Goal: Task Accomplishment & Management: Manage account settings

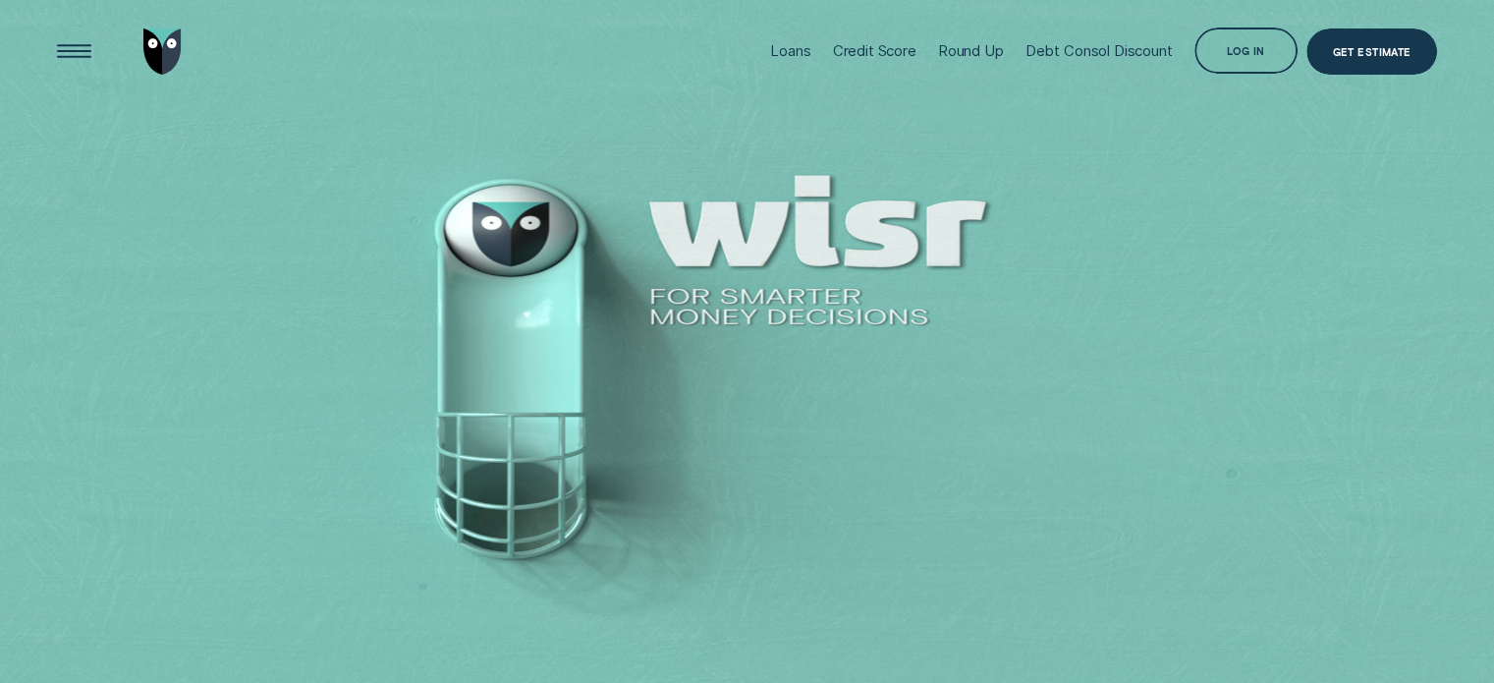
click at [1210, 50] on div "Log in" at bounding box center [1246, 50] width 104 height 47
click at [1253, 48] on div "Log in" at bounding box center [1246, 52] width 38 height 9
click at [1219, 44] on div "Log in" at bounding box center [1246, 50] width 104 height 47
click at [1250, 37] on div "Log in" at bounding box center [1246, 50] width 104 height 47
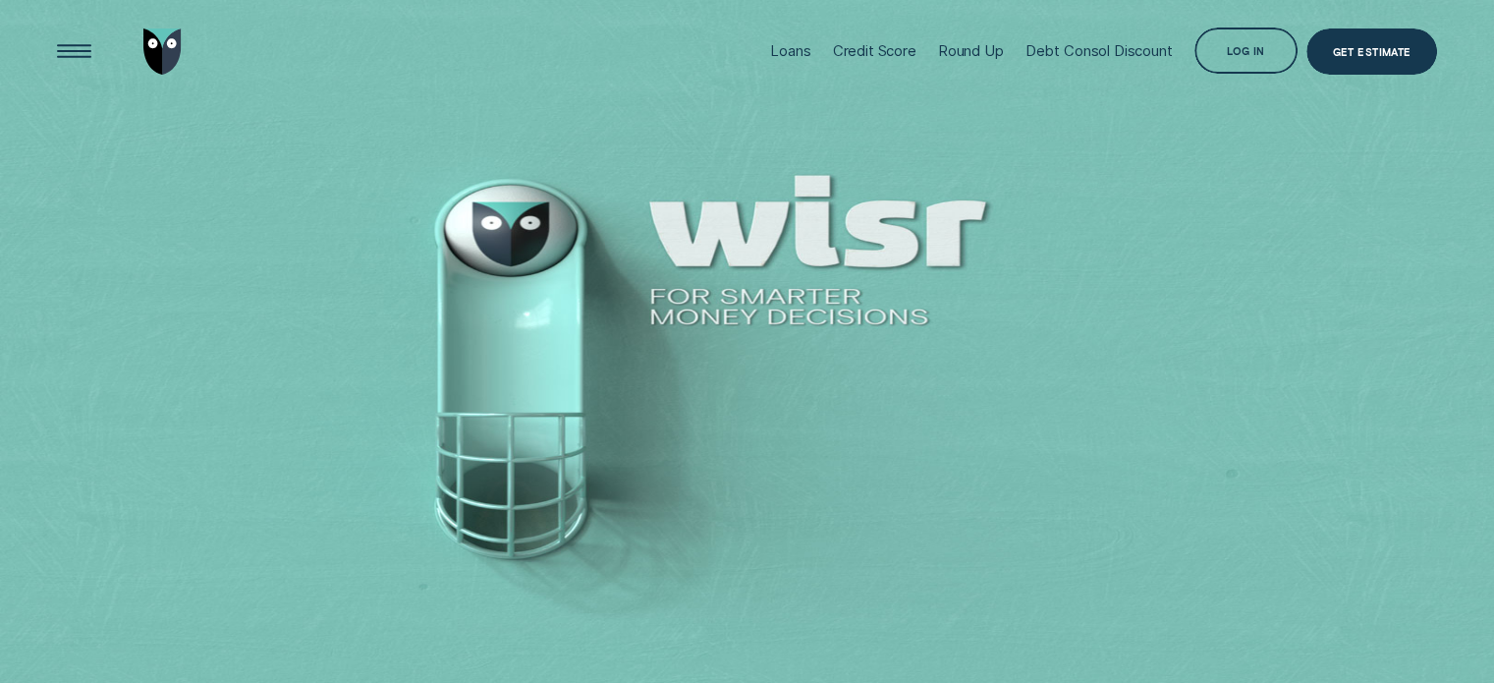
click at [1258, 49] on div "Log in" at bounding box center [1246, 52] width 38 height 9
